Goal: Use online tool/utility: Use online tool/utility

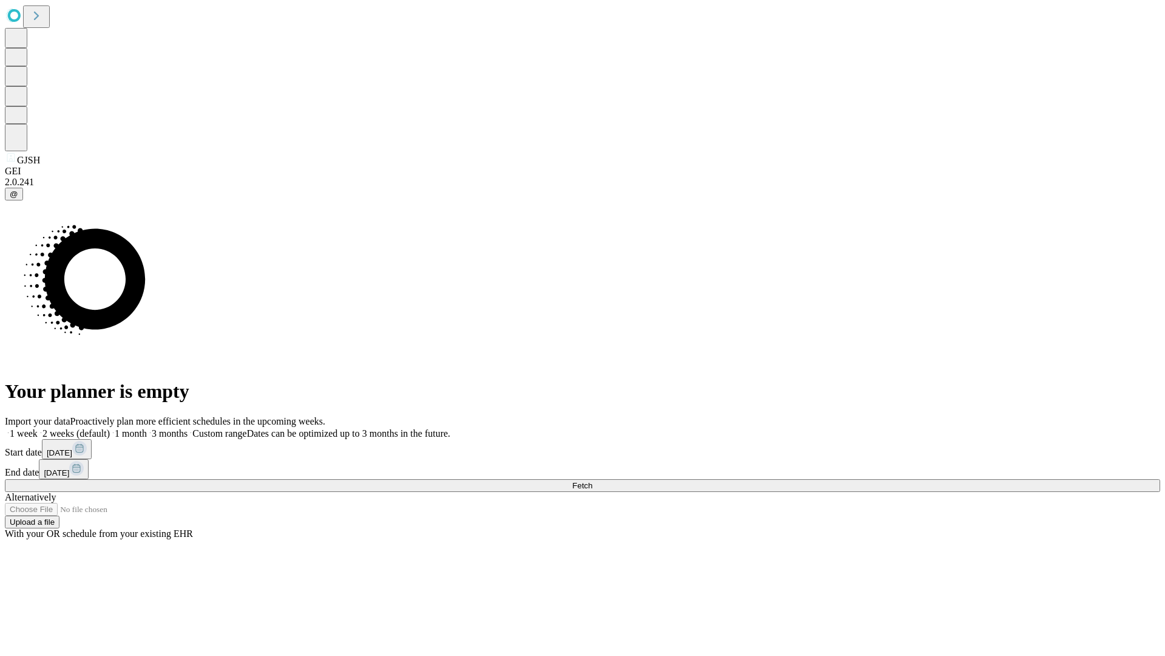
click at [592, 481] on span "Fetch" at bounding box center [582, 485] width 20 height 9
